Goal: Complete application form

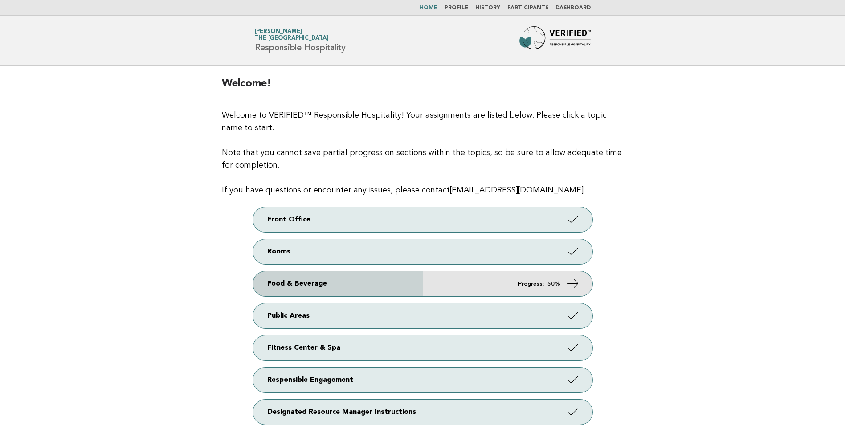
click at [488, 288] on link "Food & Beverage Progress: 50%" at bounding box center [422, 283] width 339 height 25
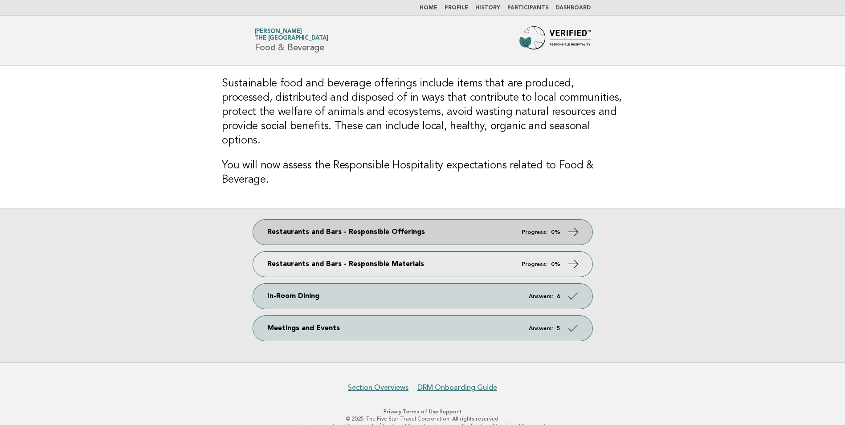
click at [460, 224] on link "Restaurants and Bars - Responsible Offerings Progress: 0%" at bounding box center [422, 232] width 339 height 25
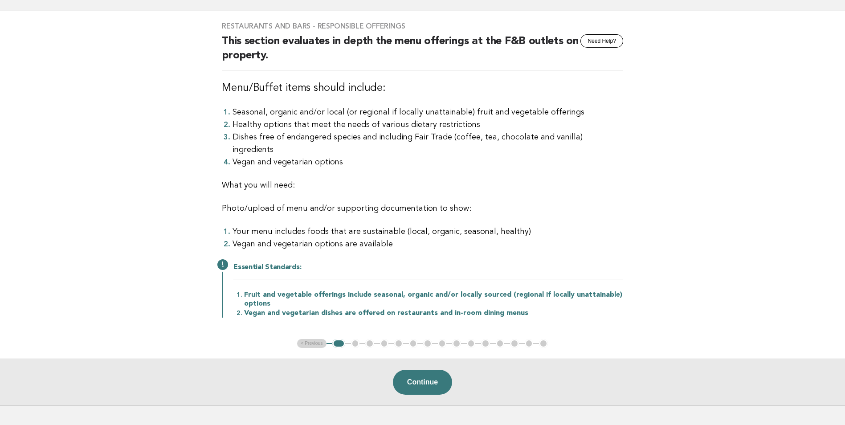
scroll to position [100, 0]
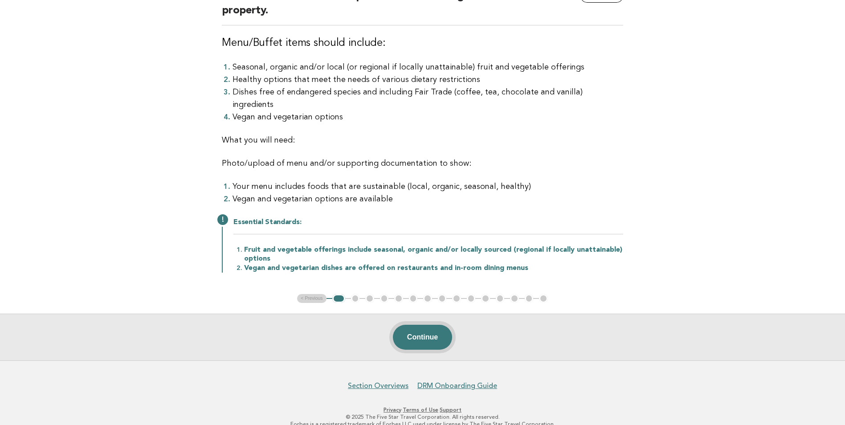
click at [415, 325] on button "Continue" at bounding box center [422, 337] width 59 height 25
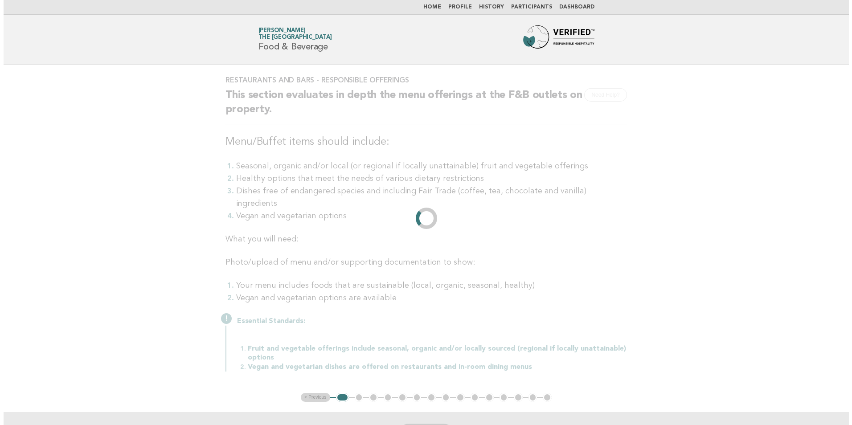
scroll to position [0, 0]
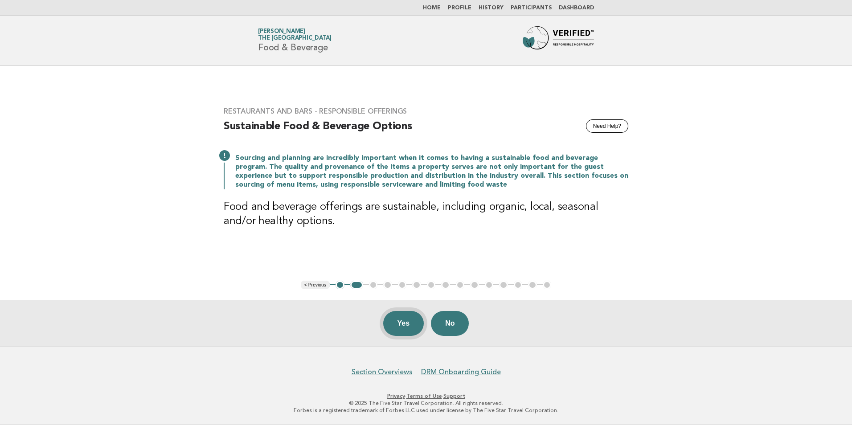
click at [409, 327] on button "Yes" at bounding box center [403, 323] width 41 height 25
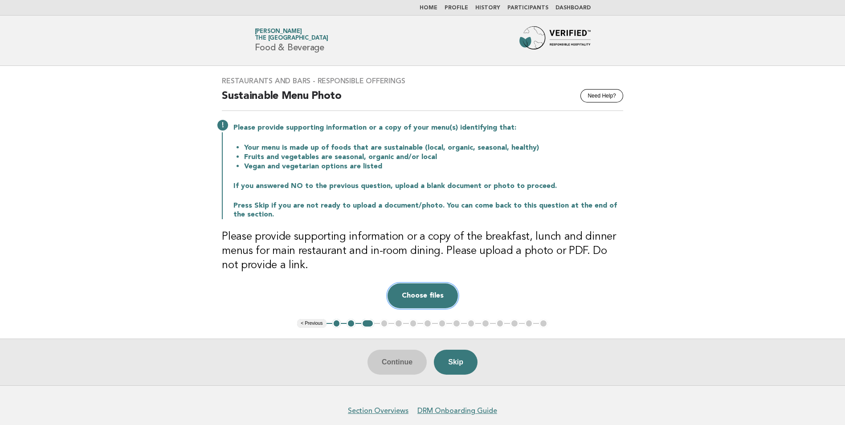
click at [422, 302] on button "Choose files" at bounding box center [423, 295] width 70 height 25
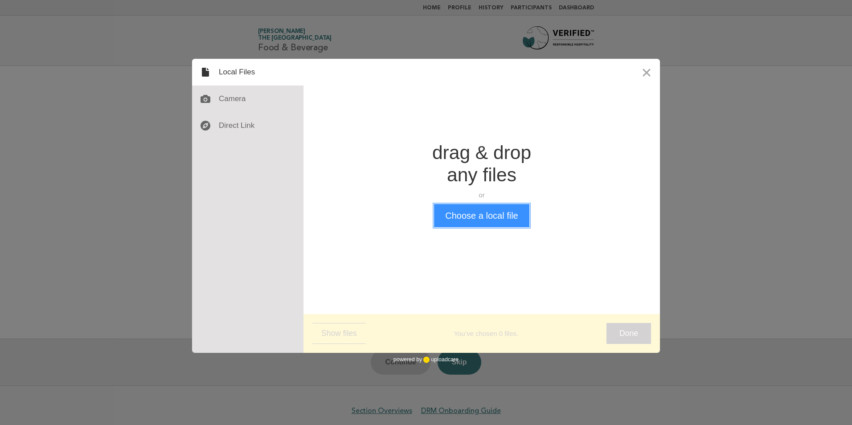
click at [460, 216] on button "Choose a local file" at bounding box center [481, 215] width 95 height 23
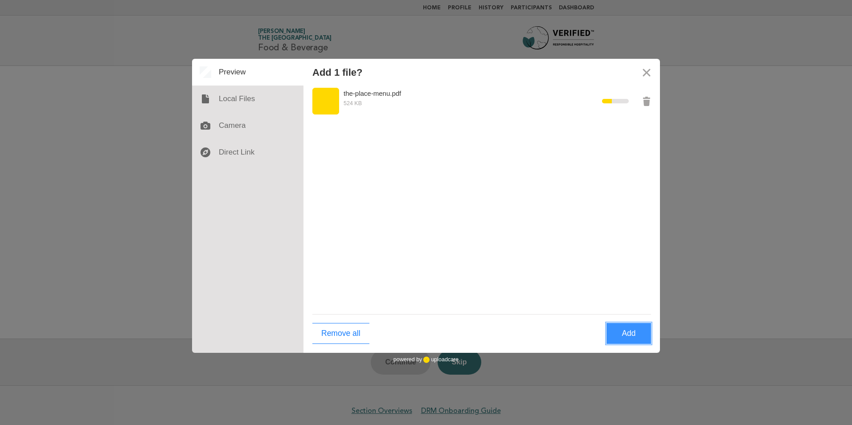
click at [622, 334] on button "Add" at bounding box center [628, 333] width 45 height 21
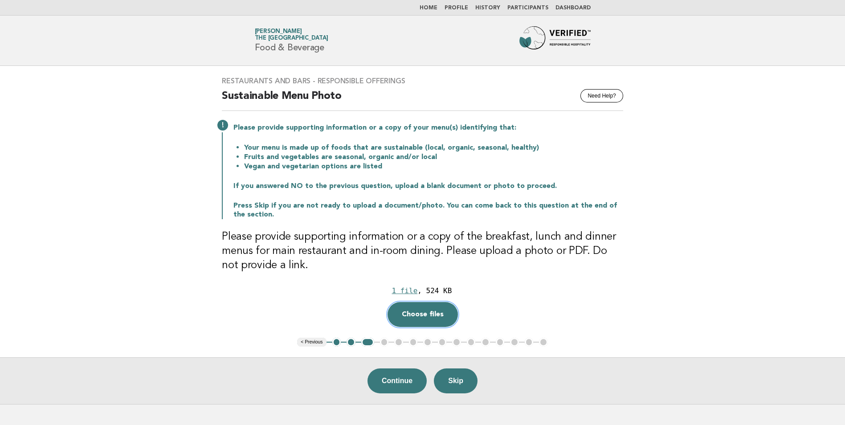
click at [426, 316] on button "Choose files" at bounding box center [423, 314] width 70 height 25
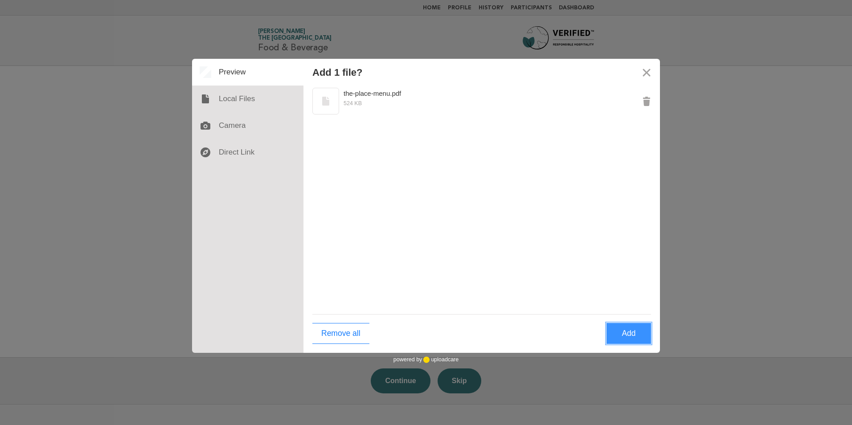
click at [631, 331] on button "Add" at bounding box center [628, 333] width 45 height 21
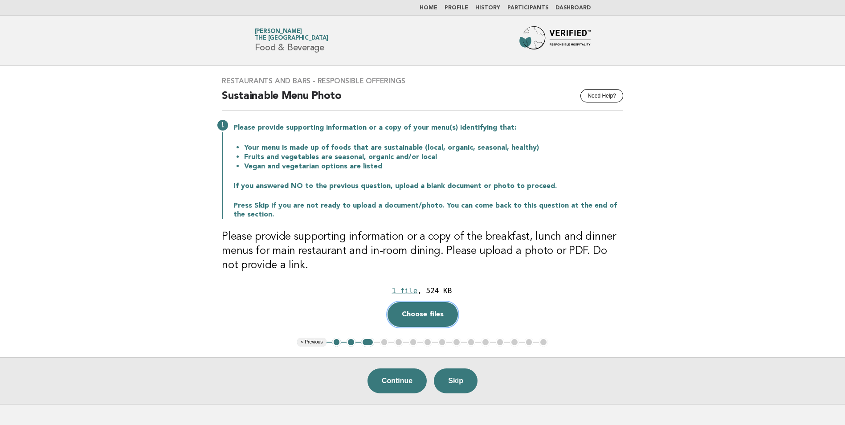
click at [446, 312] on button "Choose files" at bounding box center [423, 314] width 70 height 25
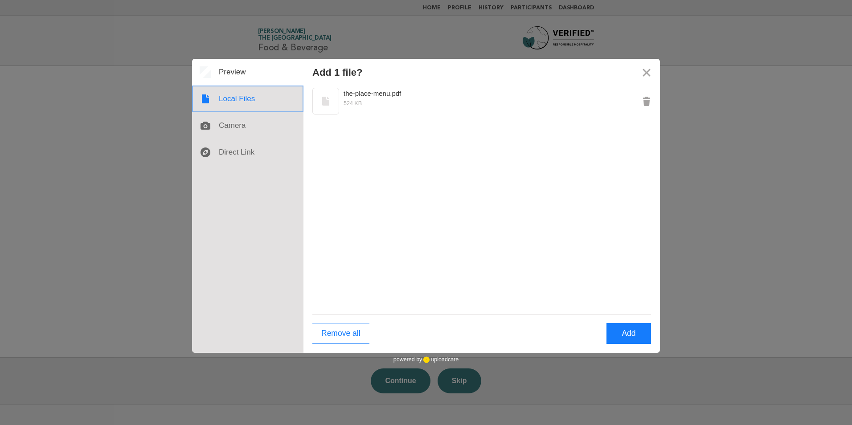
click at [235, 98] on div at bounding box center [247, 99] width 111 height 27
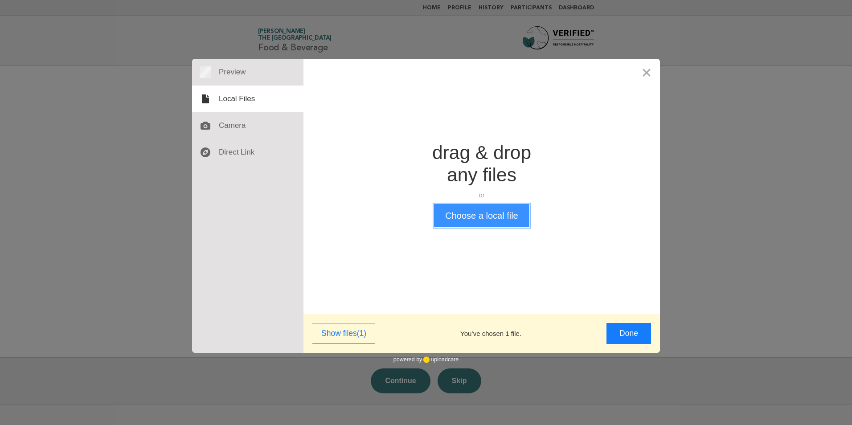
click at [473, 216] on button "Choose a local file" at bounding box center [481, 215] width 95 height 23
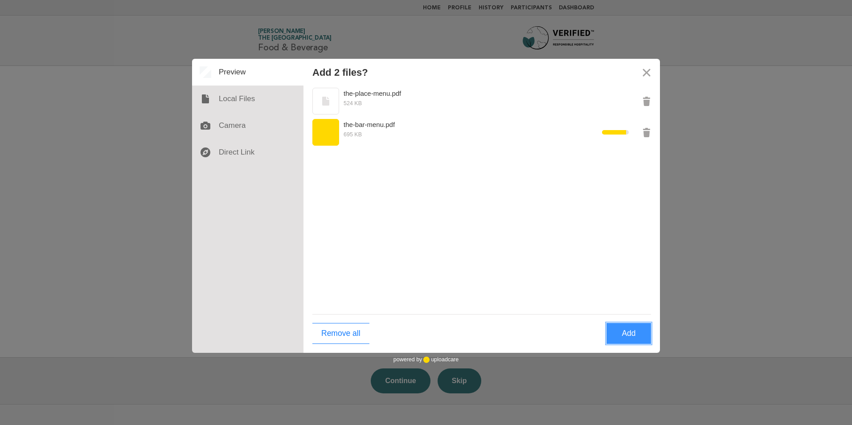
click at [638, 330] on button "Add" at bounding box center [628, 333] width 45 height 21
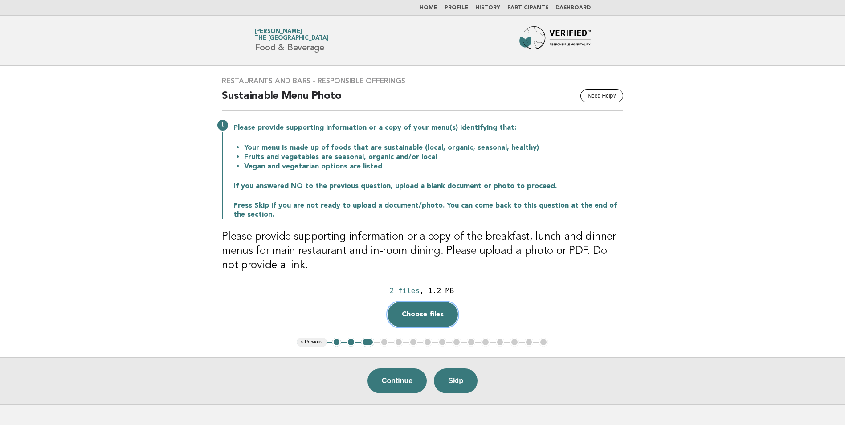
click at [421, 314] on button "Choose files" at bounding box center [423, 314] width 70 height 25
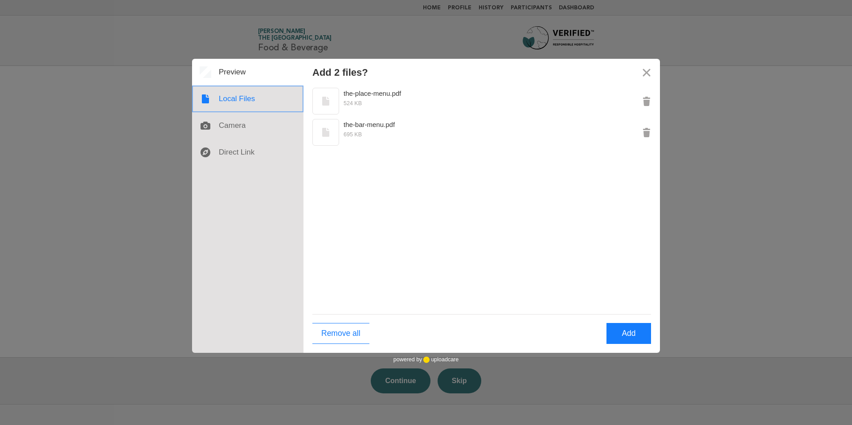
click at [241, 100] on div at bounding box center [247, 99] width 111 height 27
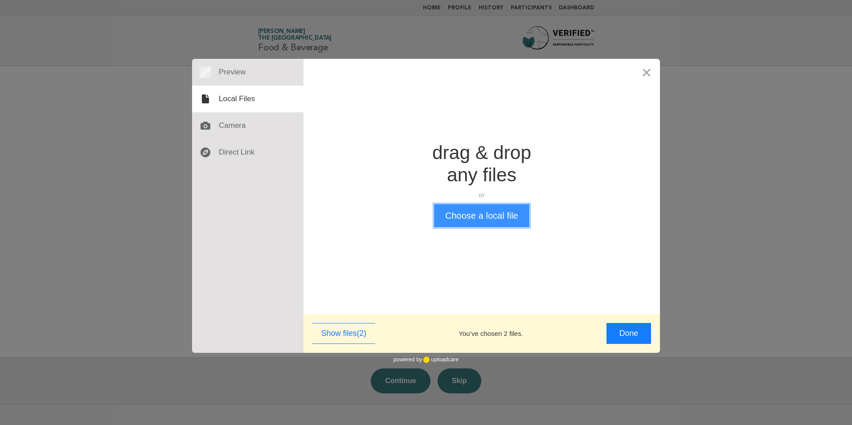
click at [461, 220] on button "Choose a local file" at bounding box center [481, 215] width 95 height 23
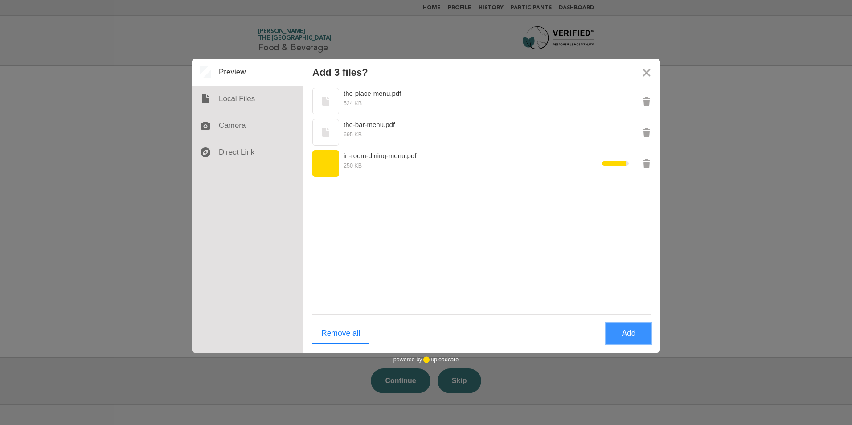
click at [628, 336] on button "Add" at bounding box center [628, 333] width 45 height 21
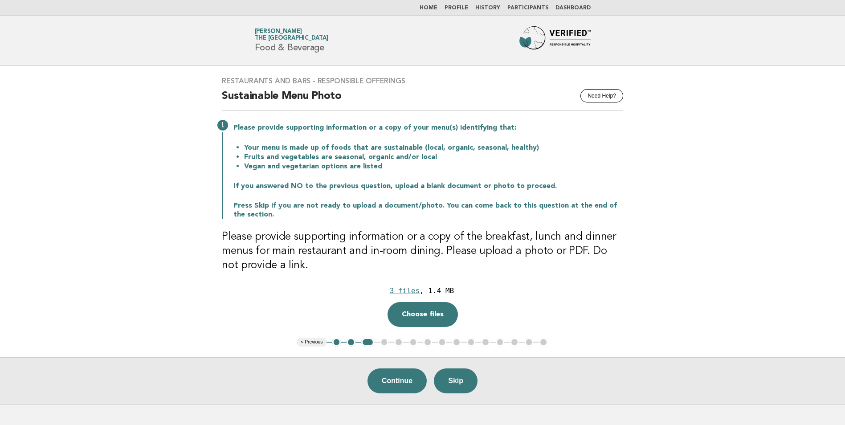
click at [413, 395] on div "Continue Skip" at bounding box center [422, 380] width 845 height 47
click at [411, 391] on button "Continue" at bounding box center [397, 380] width 59 height 25
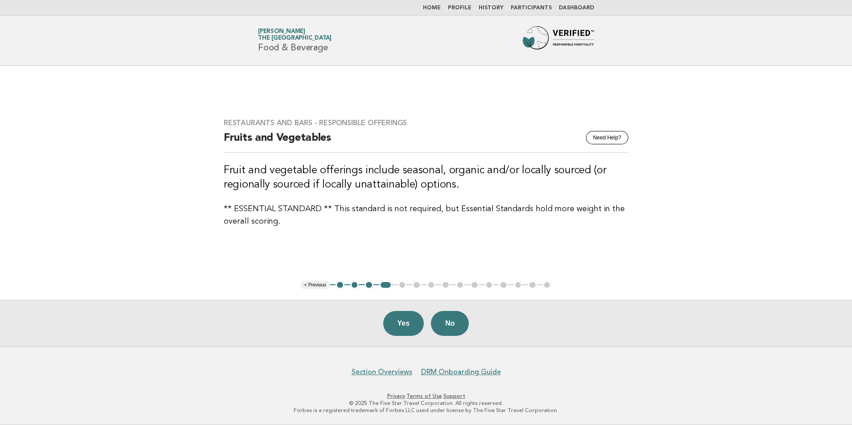
click at [206, 107] on main "Restaurants and Bars - Responsible Offerings Need Help? Fruits and Vegetables F…" at bounding box center [426, 206] width 852 height 281
click at [407, 322] on button "Yes" at bounding box center [403, 323] width 41 height 25
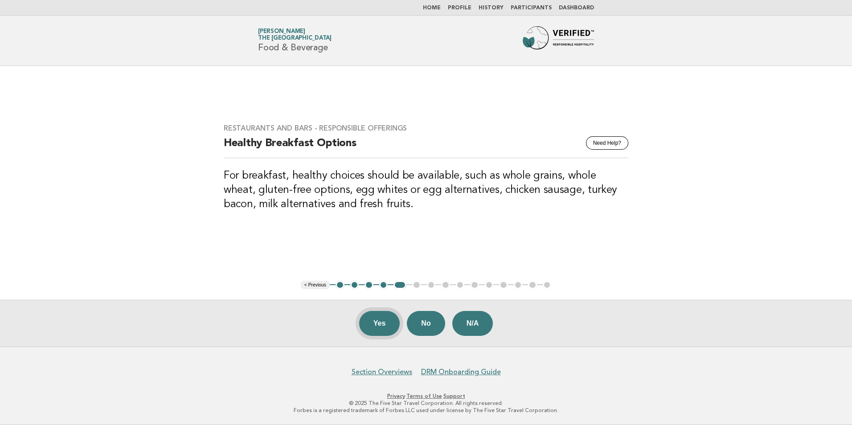
click at [366, 324] on button "Yes" at bounding box center [379, 323] width 41 height 25
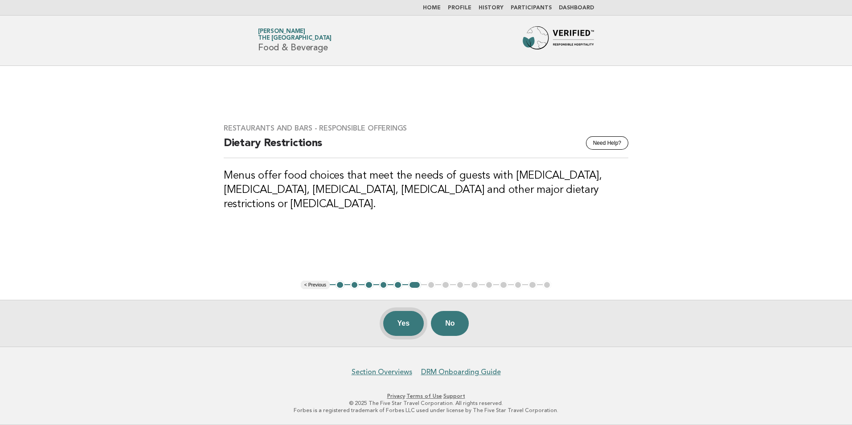
click at [400, 329] on button "Yes" at bounding box center [403, 323] width 41 height 25
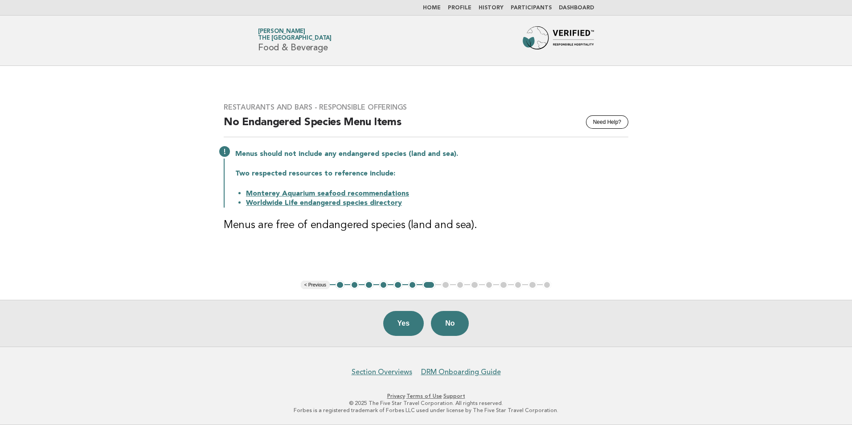
click at [400, 325] on button "Yes" at bounding box center [403, 323] width 41 height 25
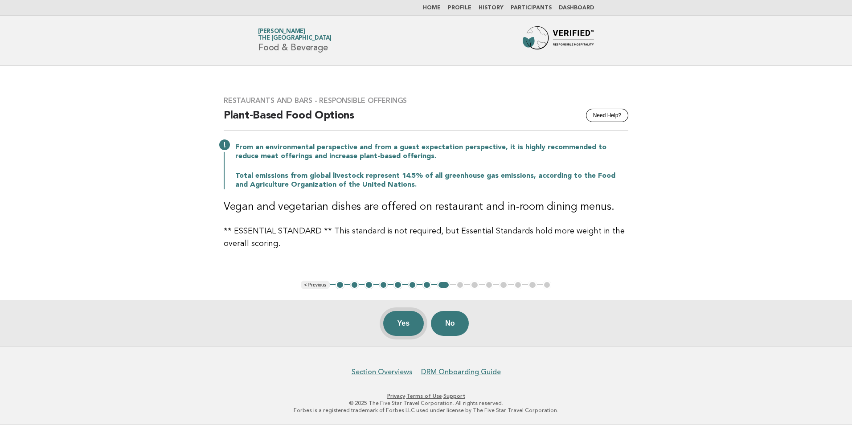
click at [393, 330] on button "Yes" at bounding box center [403, 323] width 41 height 25
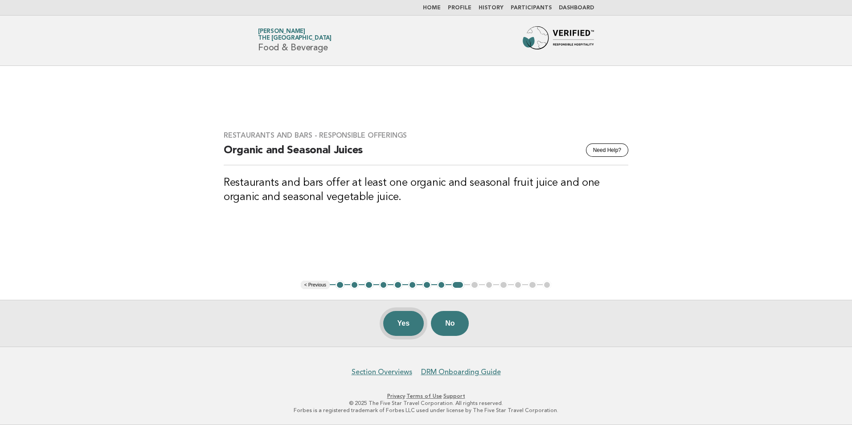
click at [404, 315] on button "Yes" at bounding box center [403, 323] width 41 height 25
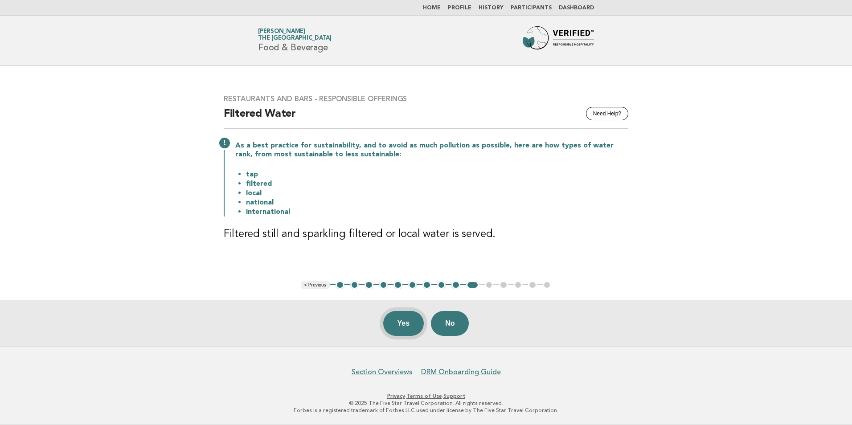
click at [402, 318] on button "Yes" at bounding box center [403, 323] width 41 height 25
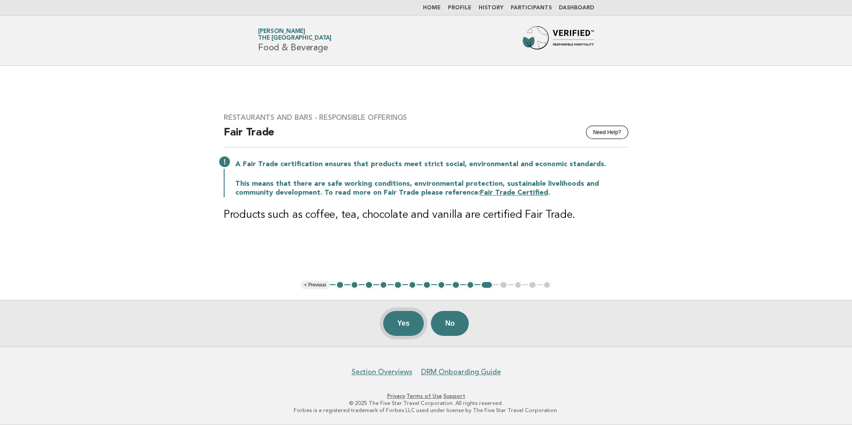
click at [397, 325] on button "Yes" at bounding box center [403, 323] width 41 height 25
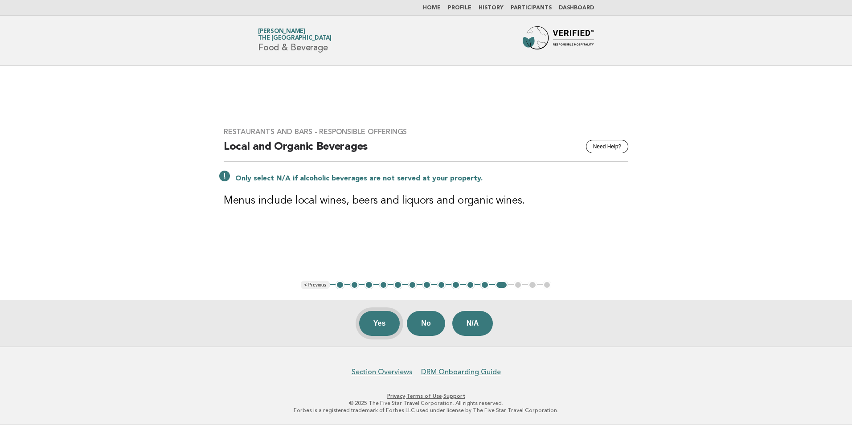
click at [377, 326] on button "Yes" at bounding box center [379, 323] width 41 height 25
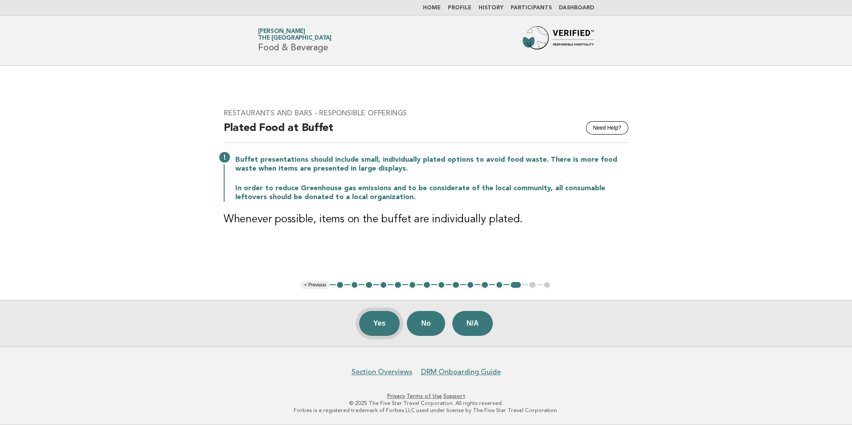
click at [374, 323] on button "Yes" at bounding box center [379, 323] width 41 height 25
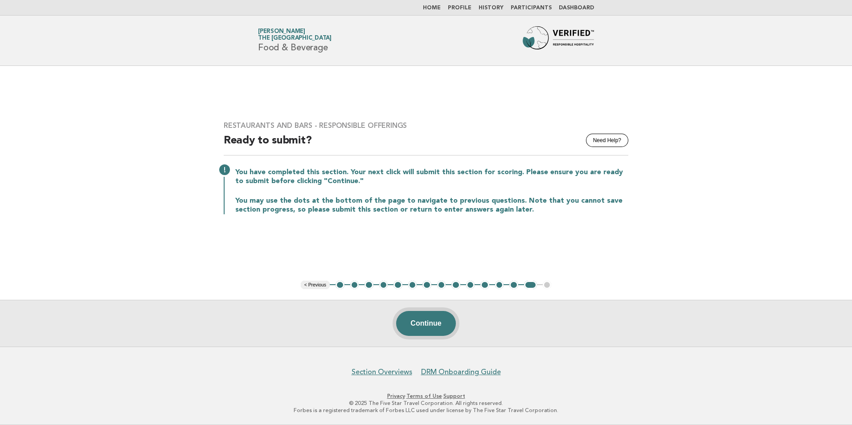
click at [419, 317] on button "Continue" at bounding box center [425, 323] width 59 height 25
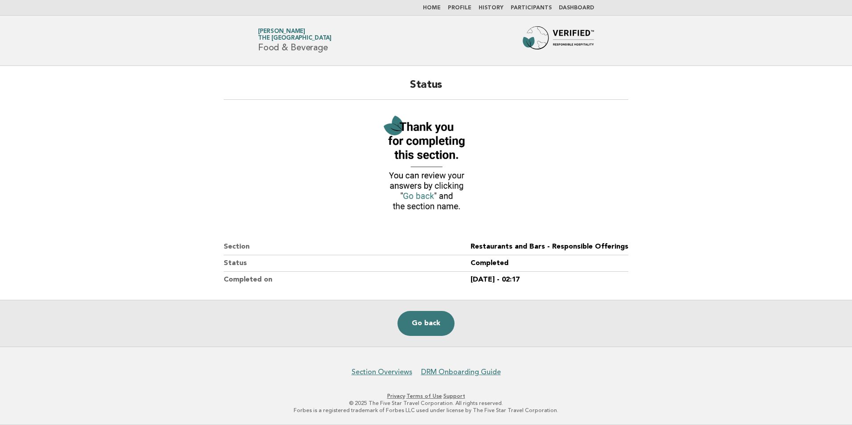
click at [439, 10] on link "Home" at bounding box center [432, 7] width 18 height 5
